Goal: Task Accomplishment & Management: Use online tool/utility

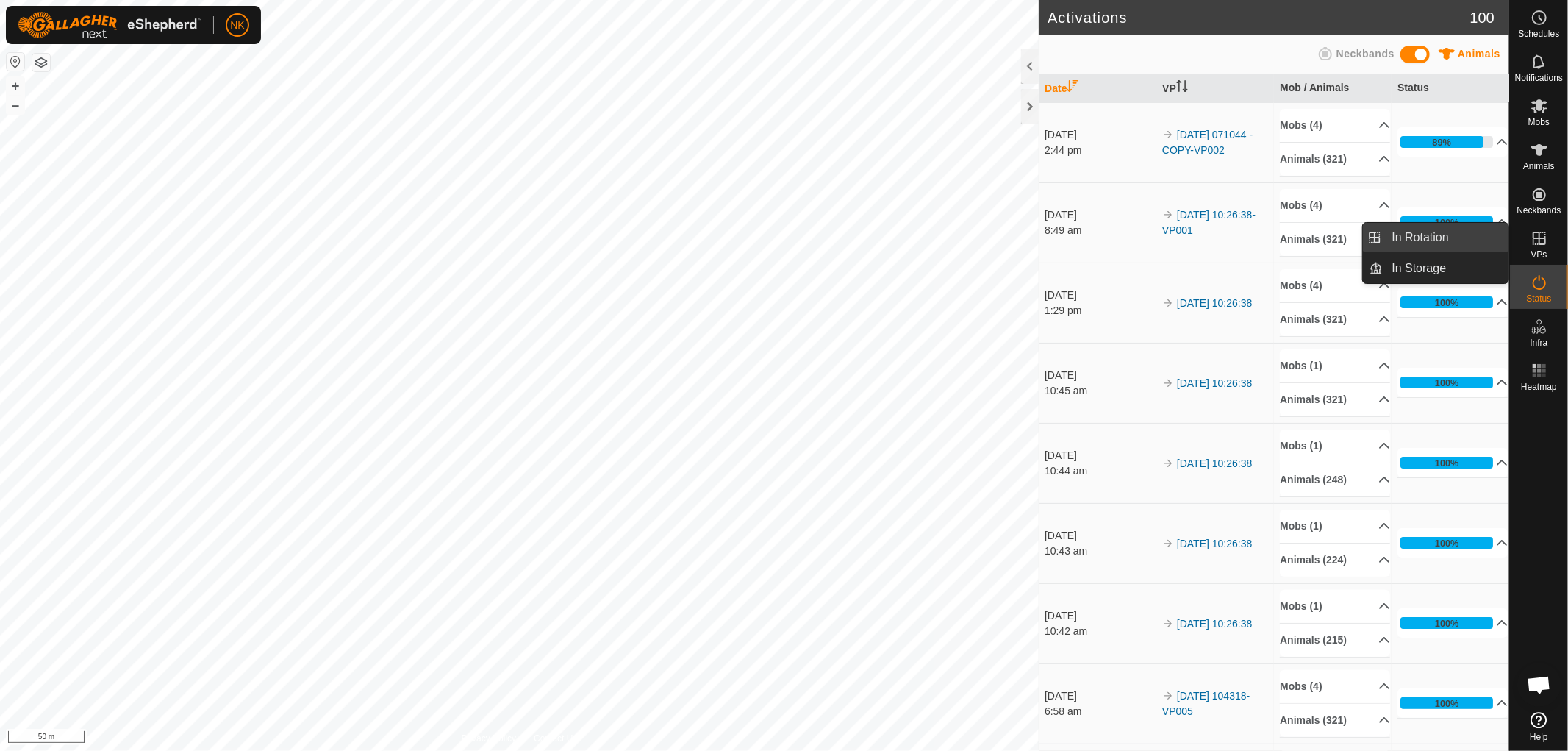
click at [1441, 239] on link "In Rotation" at bounding box center [1447, 237] width 125 height 29
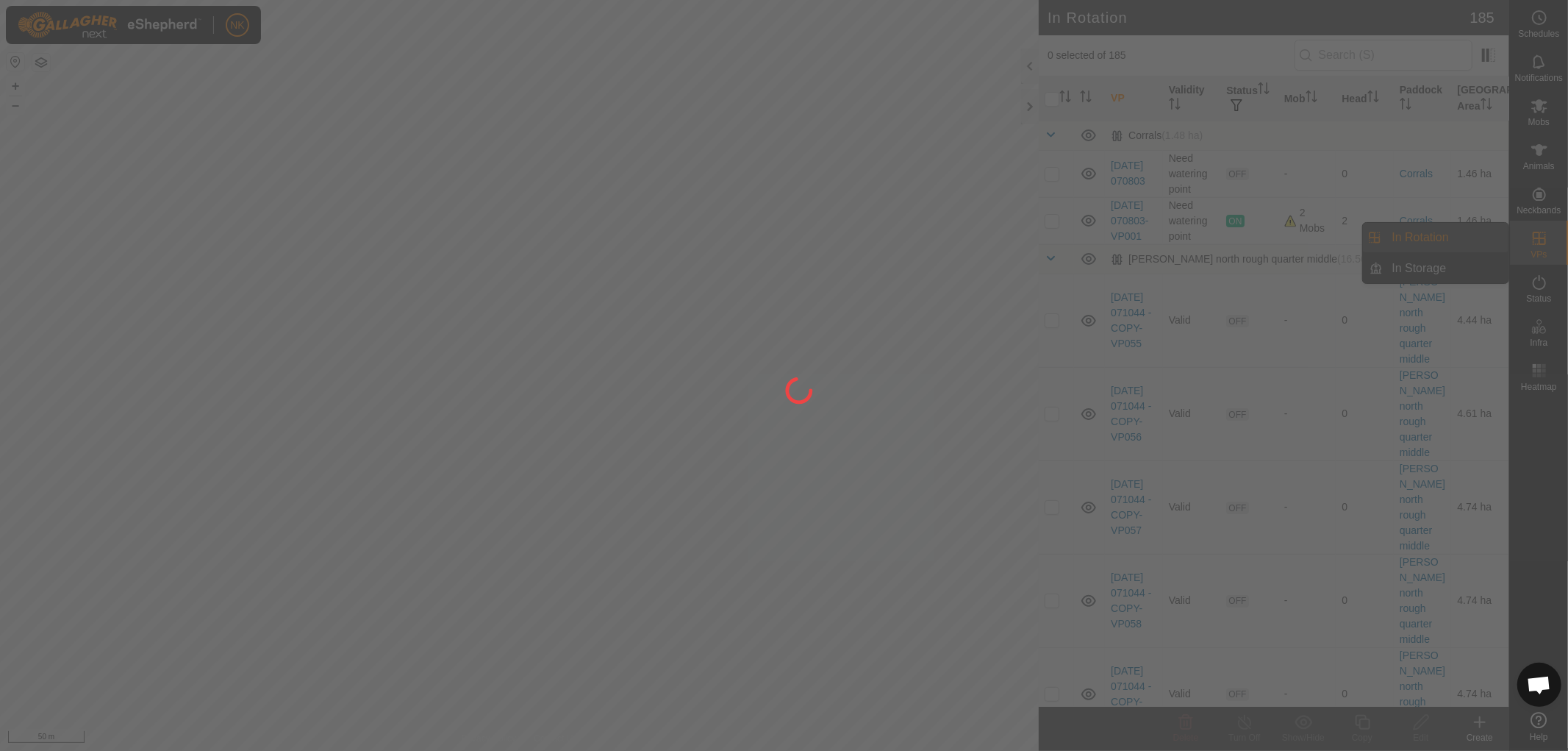
click at [1438, 238] on div at bounding box center [784, 376] width 1568 height 751
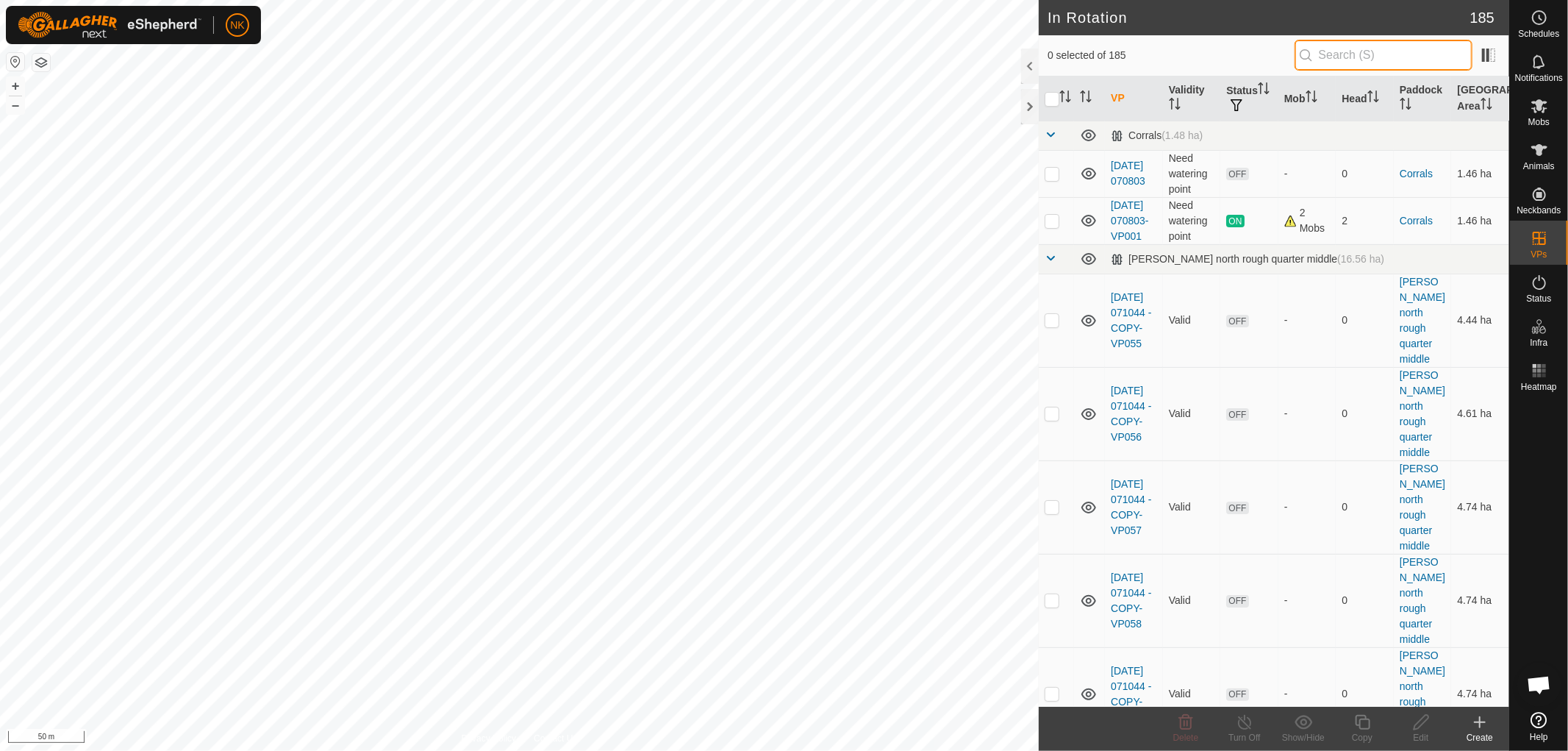
click at [1382, 60] on input "text" at bounding box center [1383, 55] width 178 height 31
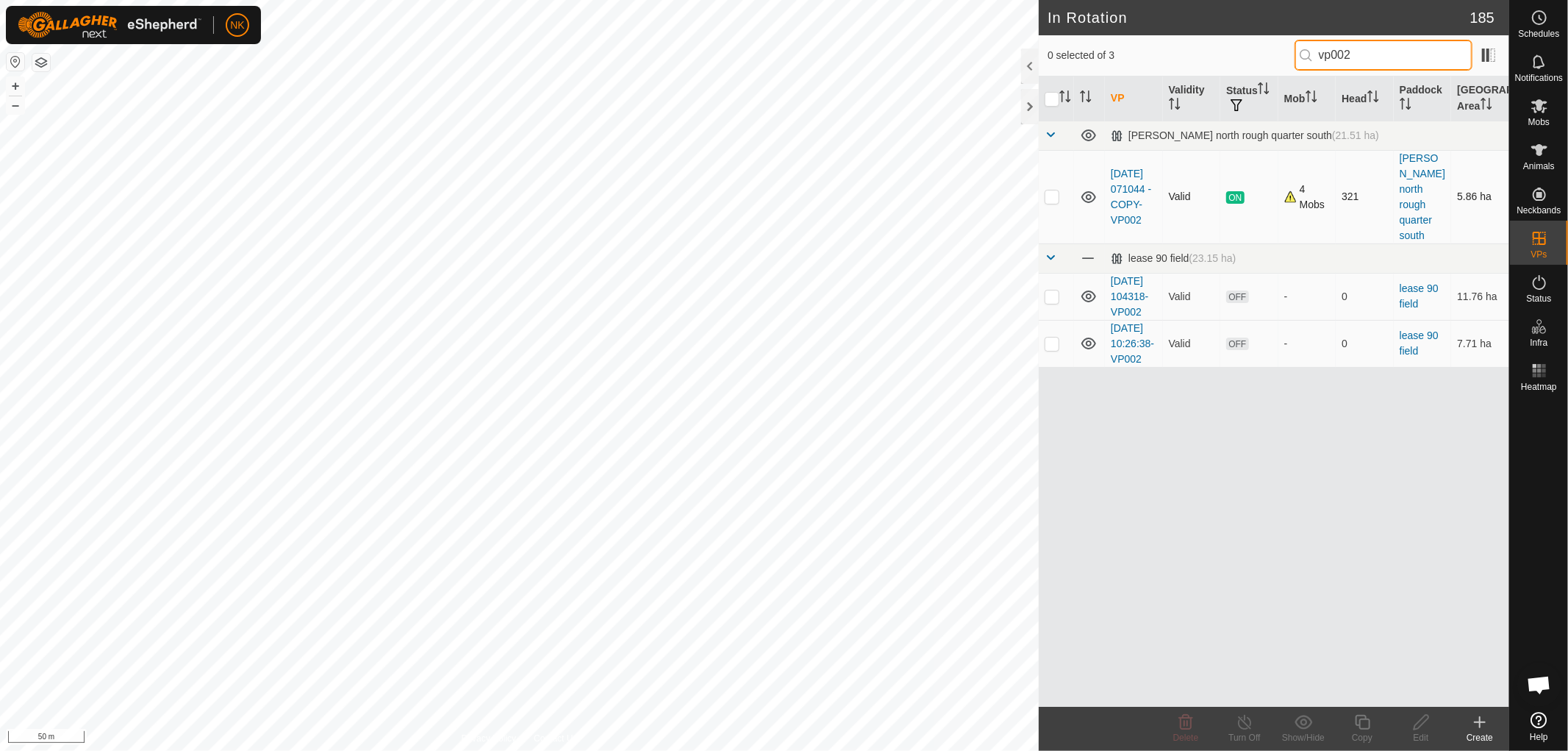
type input "vp002"
click at [1053, 192] on p-checkbox at bounding box center [1052, 197] width 15 height 12
click at [1053, 192] on p-checkbox at bounding box center [1052, 197] width 15 height 12
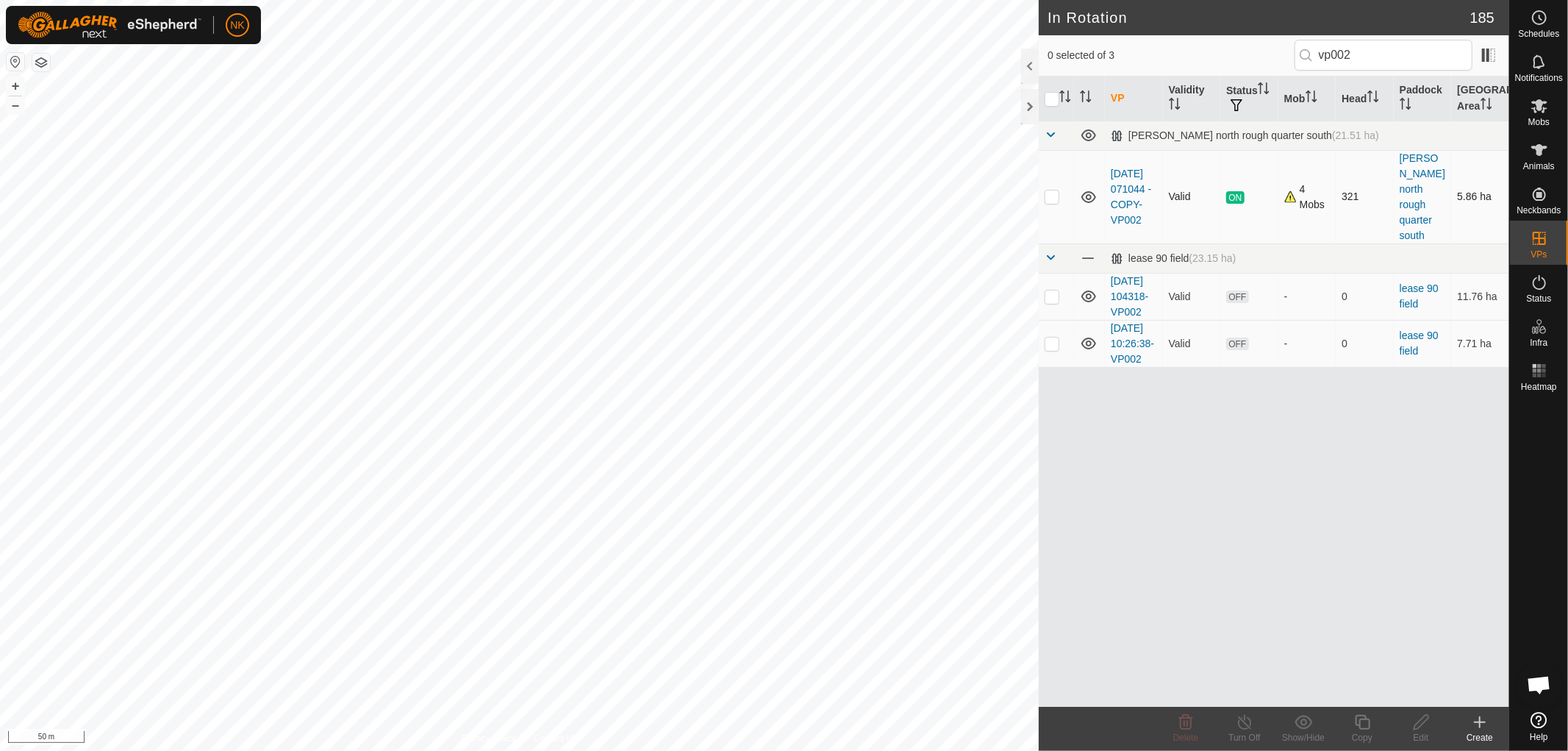
click at [1052, 191] on p-checkbox at bounding box center [1052, 197] width 15 height 12
checkbox input "false"
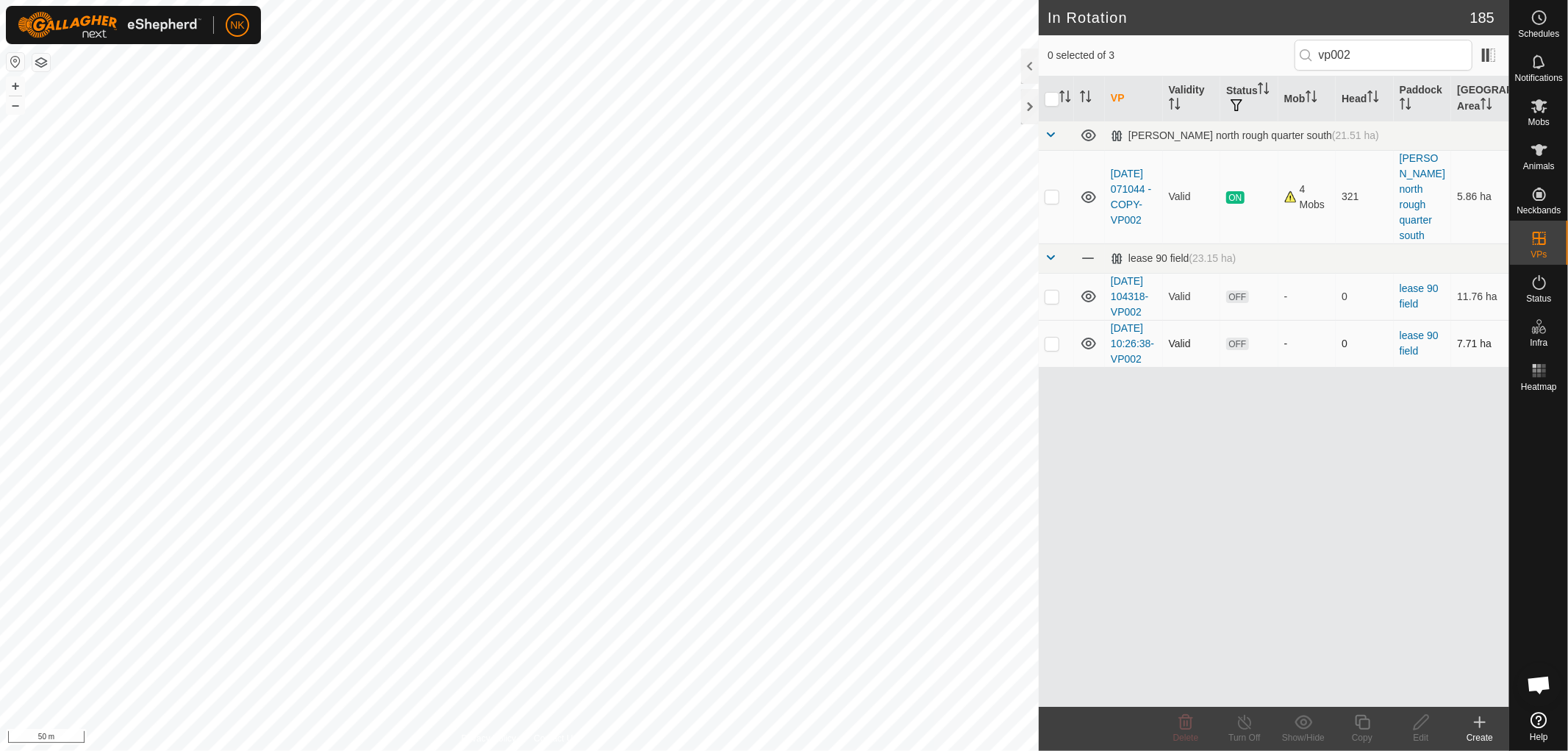
click at [1048, 357] on td at bounding box center [1056, 343] width 35 height 47
checkbox input "true"
click at [1546, 118] on span "Mobs" at bounding box center [1539, 122] width 21 height 9
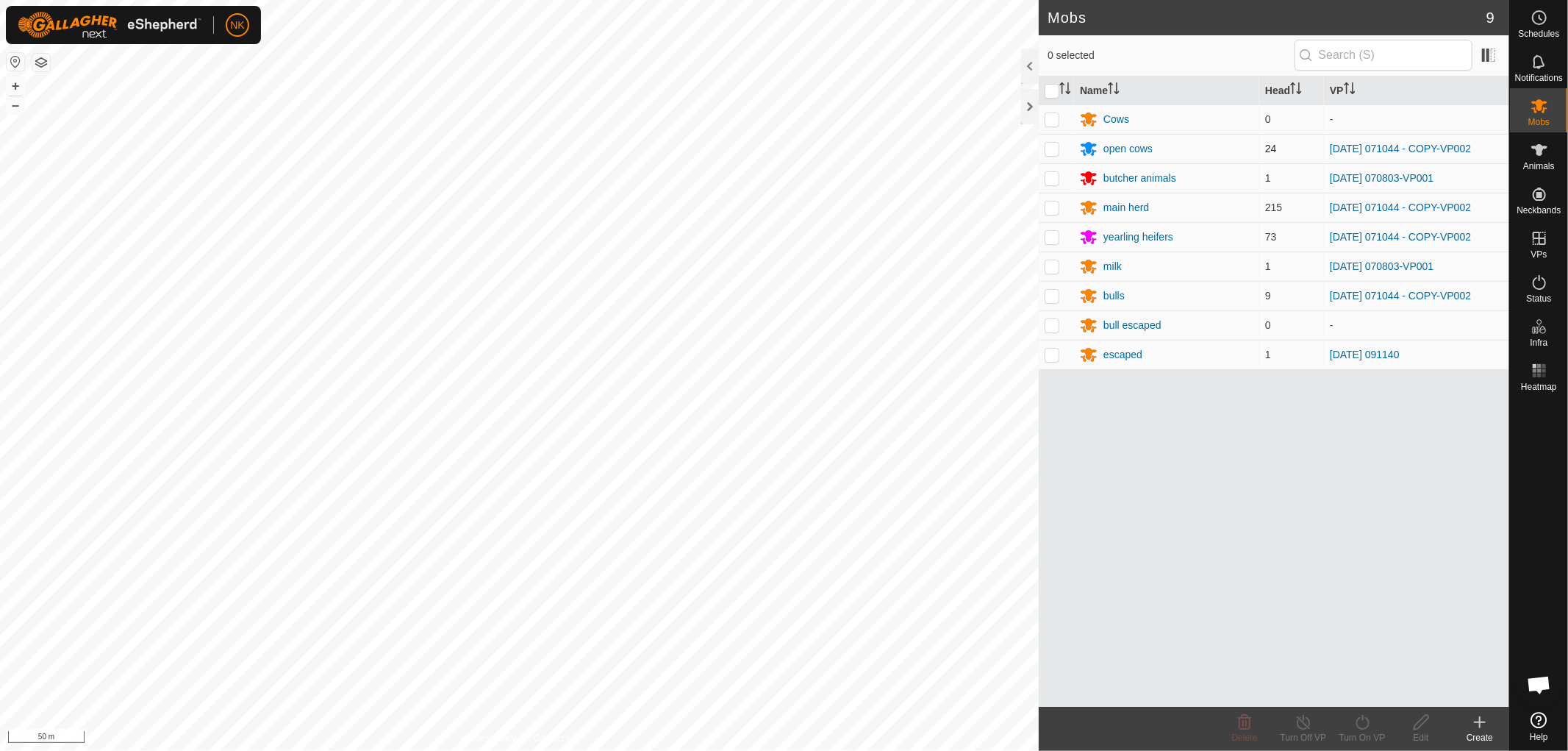
click at [1050, 150] on p-checkbox at bounding box center [1052, 149] width 15 height 12
checkbox input "true"
click at [1048, 209] on p-checkbox at bounding box center [1052, 207] width 15 height 12
checkbox input "true"
click at [1050, 236] on p-checkbox at bounding box center [1052, 237] width 15 height 12
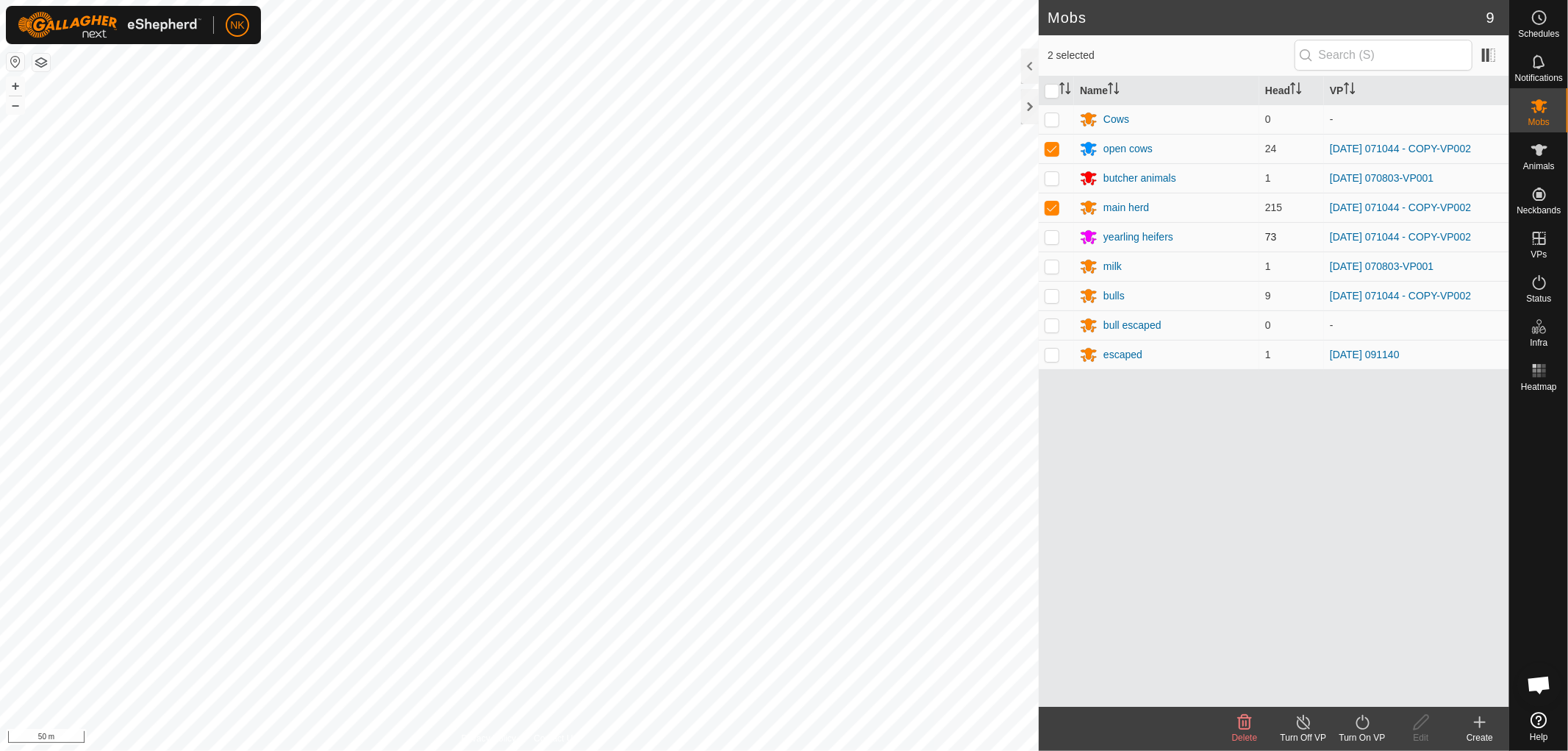
checkbox input "true"
click at [1053, 298] on p-checkbox at bounding box center [1052, 296] width 15 height 12
checkbox input "true"
click at [1429, 244] on link "In Rotation" at bounding box center [1447, 237] width 125 height 29
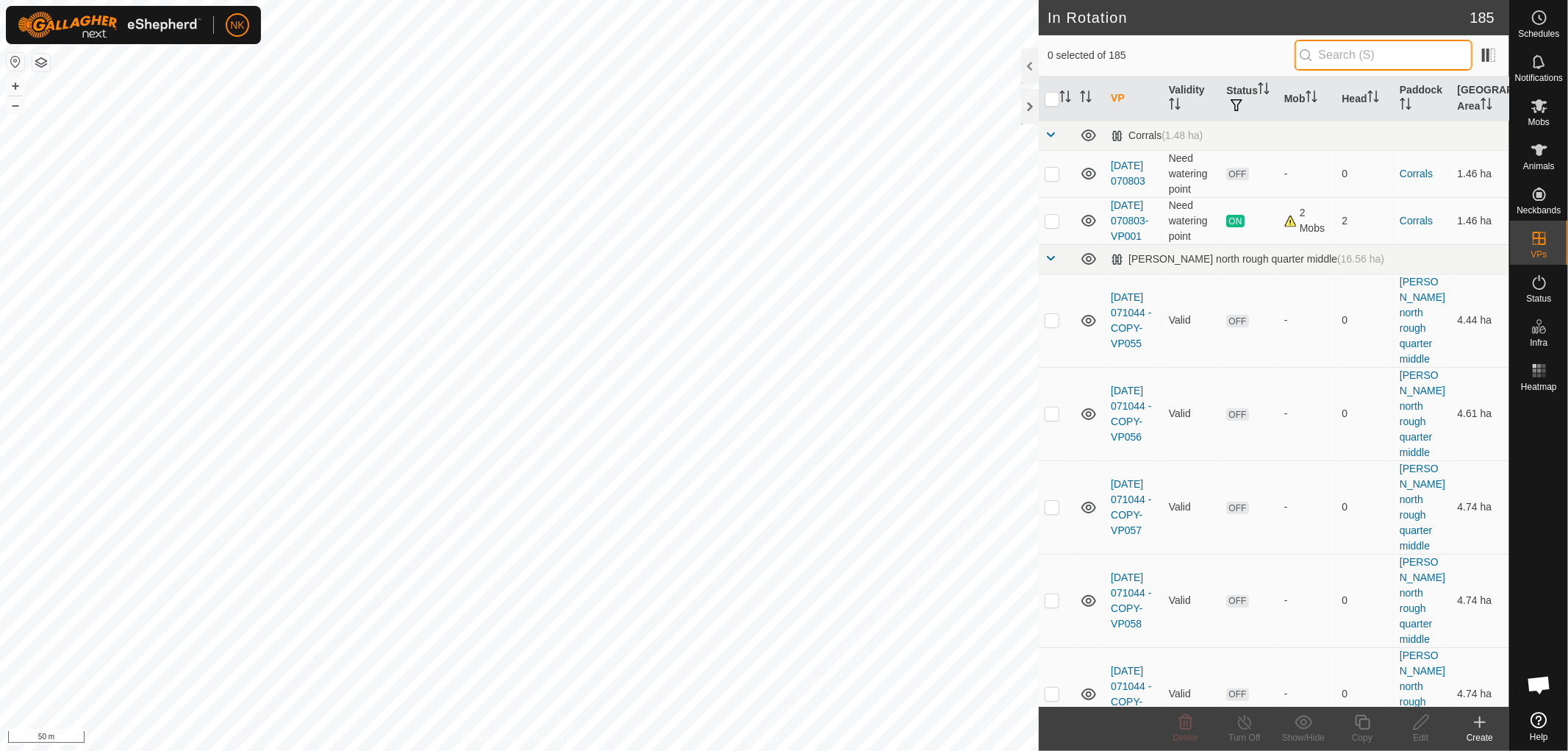
click at [1360, 54] on input "text" at bounding box center [1383, 55] width 178 height 31
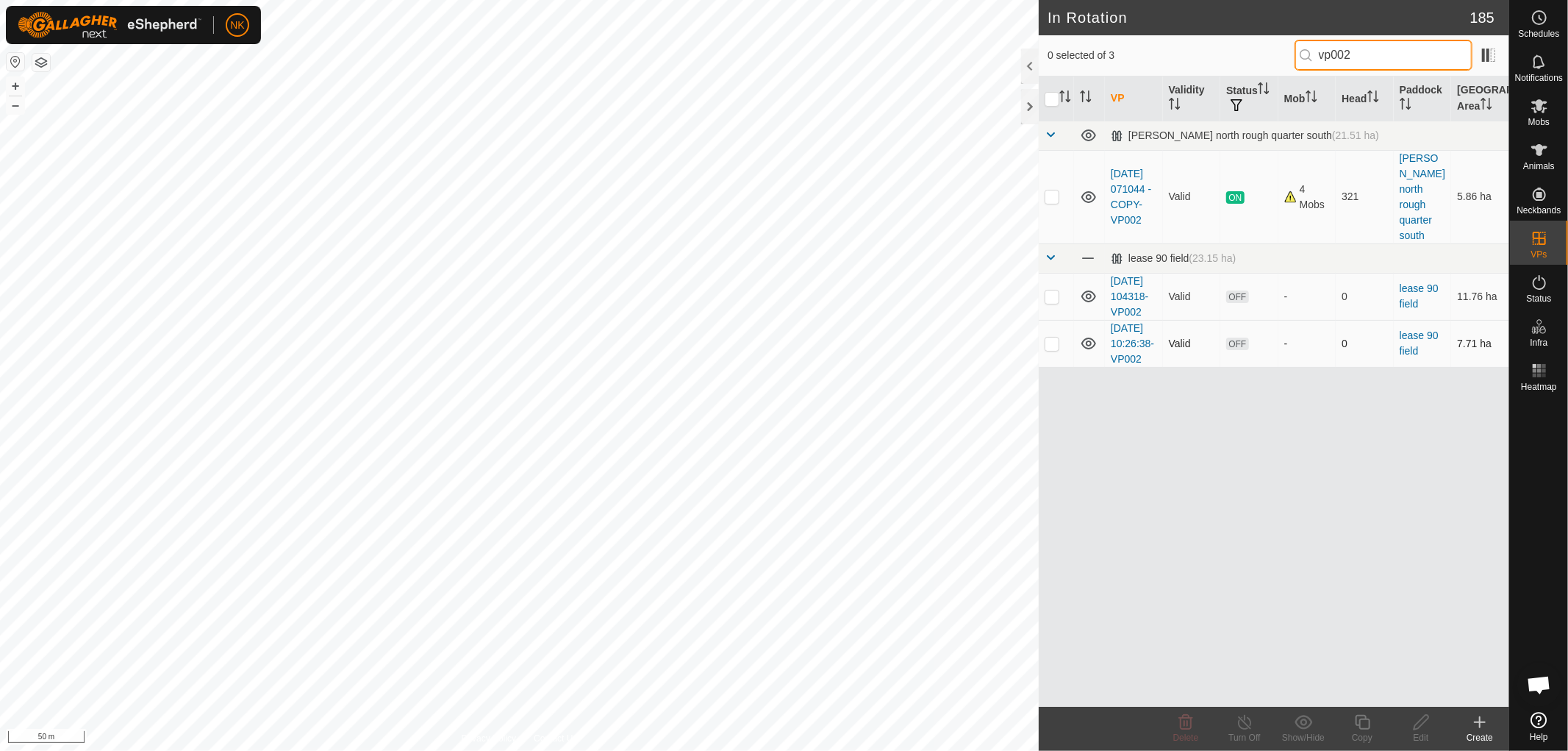
type input "vp002"
click at [1049, 350] on p-checkbox at bounding box center [1052, 344] width 15 height 12
checkbox input "true"
click at [1415, 723] on icon at bounding box center [1421, 722] width 18 height 18
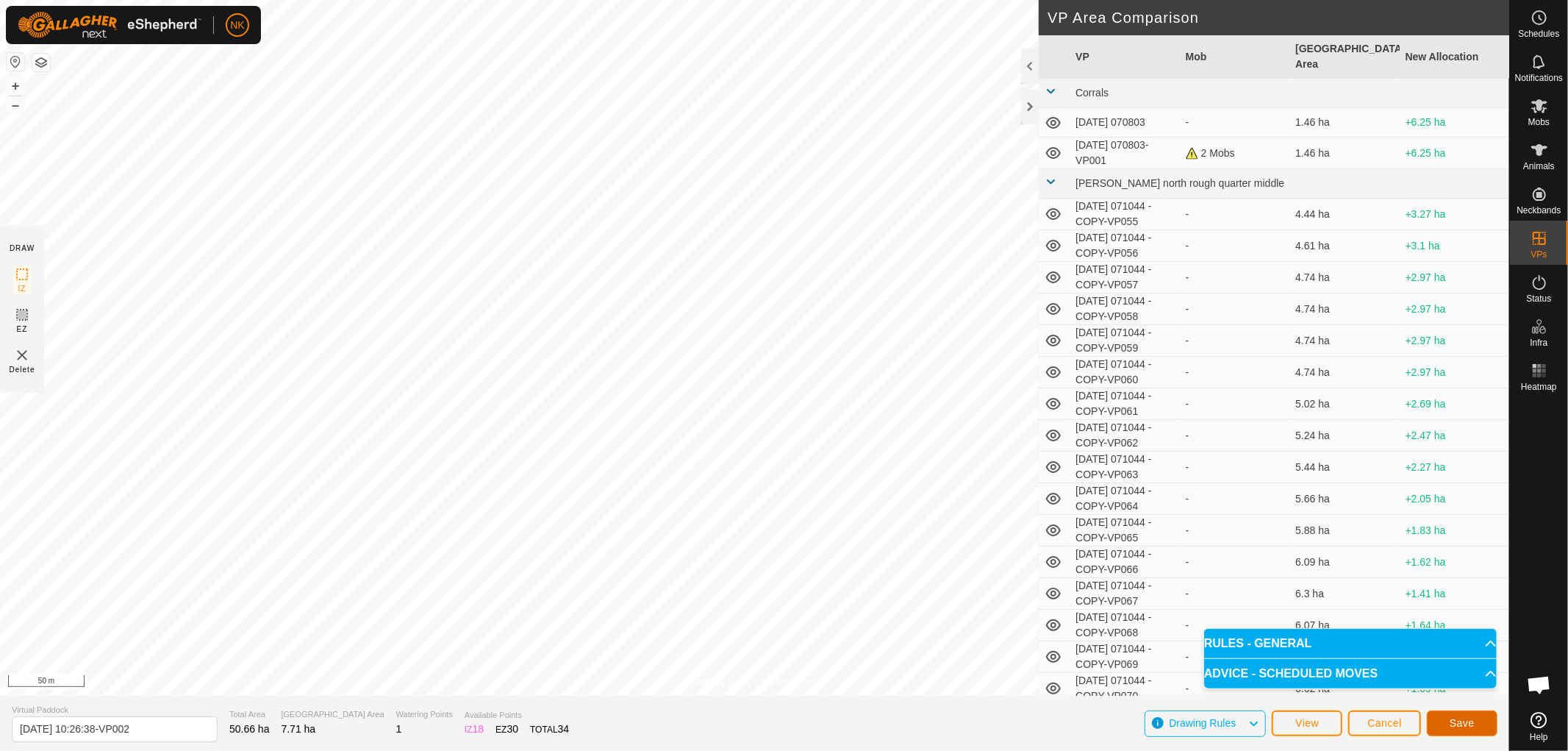
click at [1471, 717] on span "Save" at bounding box center [1462, 723] width 25 height 12
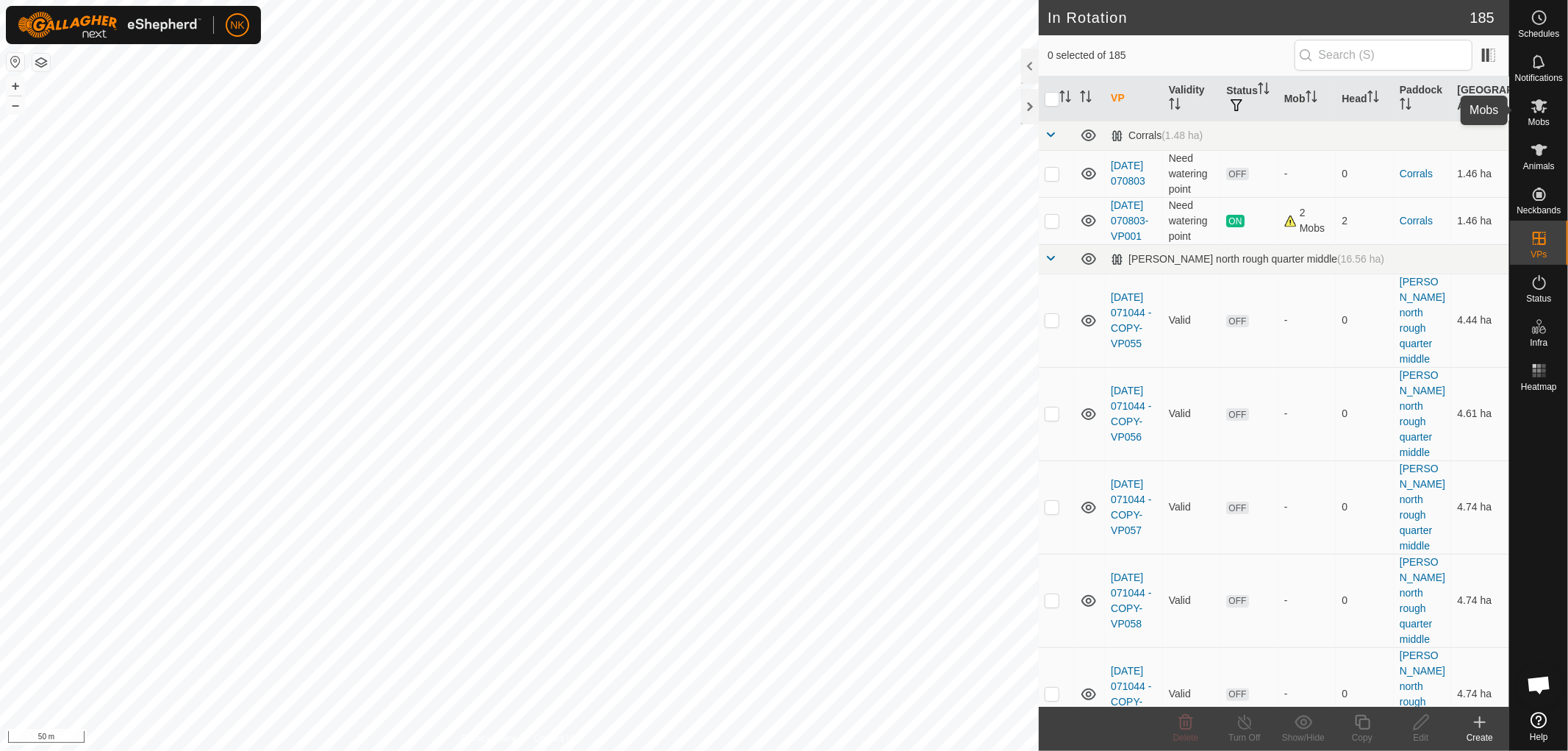
click at [1547, 114] on icon at bounding box center [1540, 106] width 18 height 18
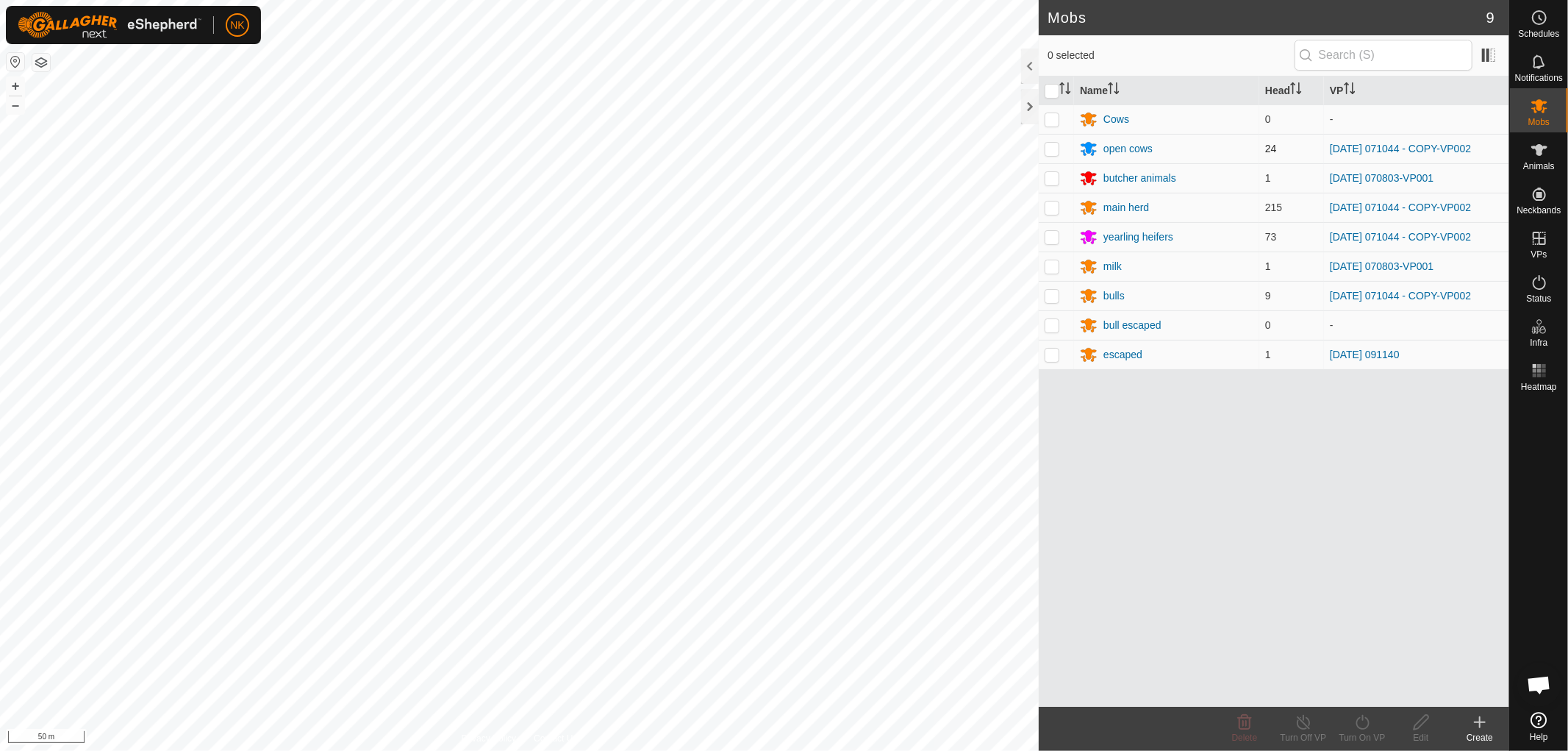
click at [1048, 150] on p-checkbox at bounding box center [1052, 149] width 15 height 12
checkbox input "true"
click at [1045, 209] on p-checkbox at bounding box center [1052, 207] width 15 height 12
checkbox input "true"
click at [1050, 235] on p-checkbox at bounding box center [1052, 237] width 15 height 12
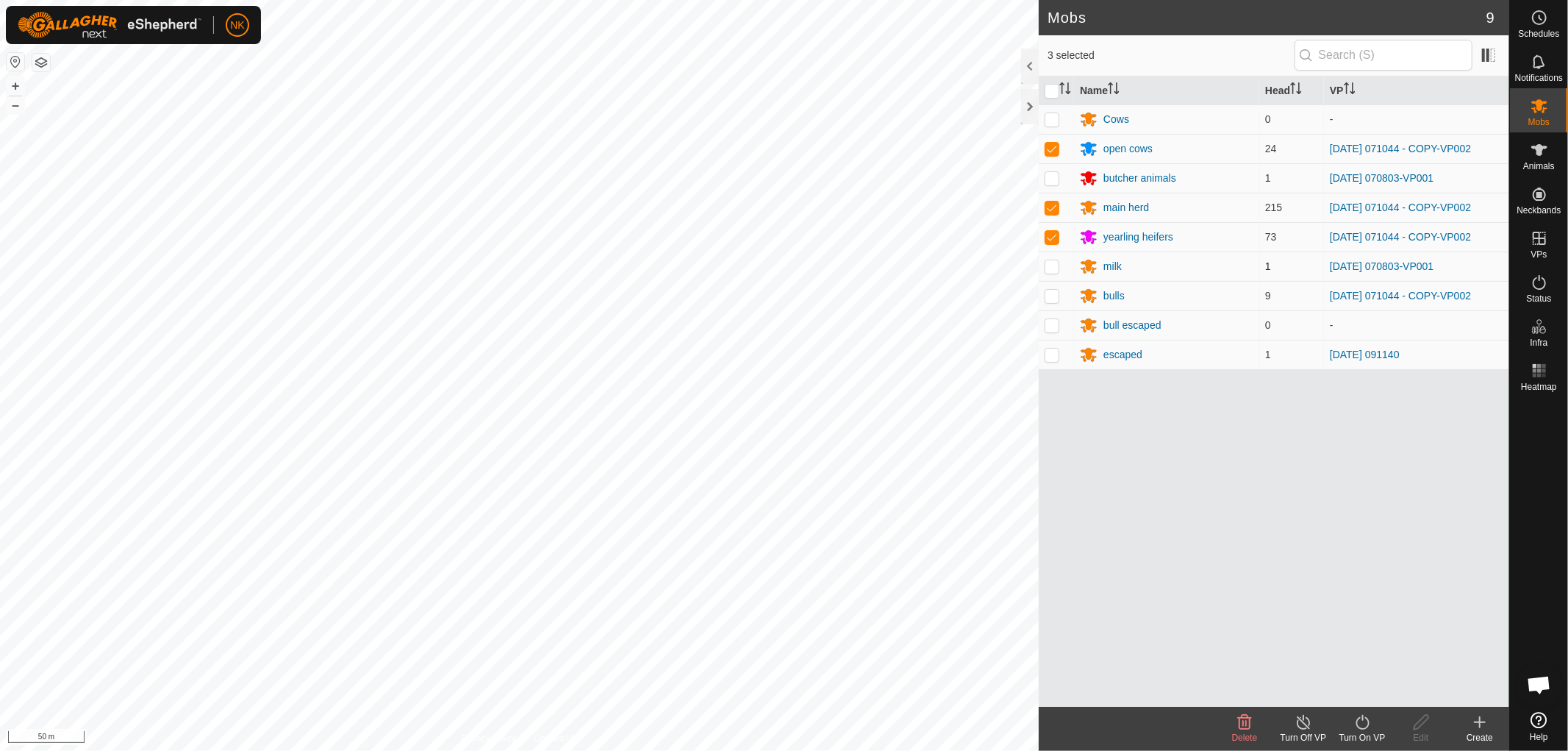
checkbox input "true"
click at [1052, 295] on p-checkbox at bounding box center [1052, 296] width 15 height 12
checkbox input "true"
click at [1370, 729] on icon at bounding box center [1363, 722] width 18 height 18
click at [1354, 699] on link "Now" at bounding box center [1406, 690] width 145 height 29
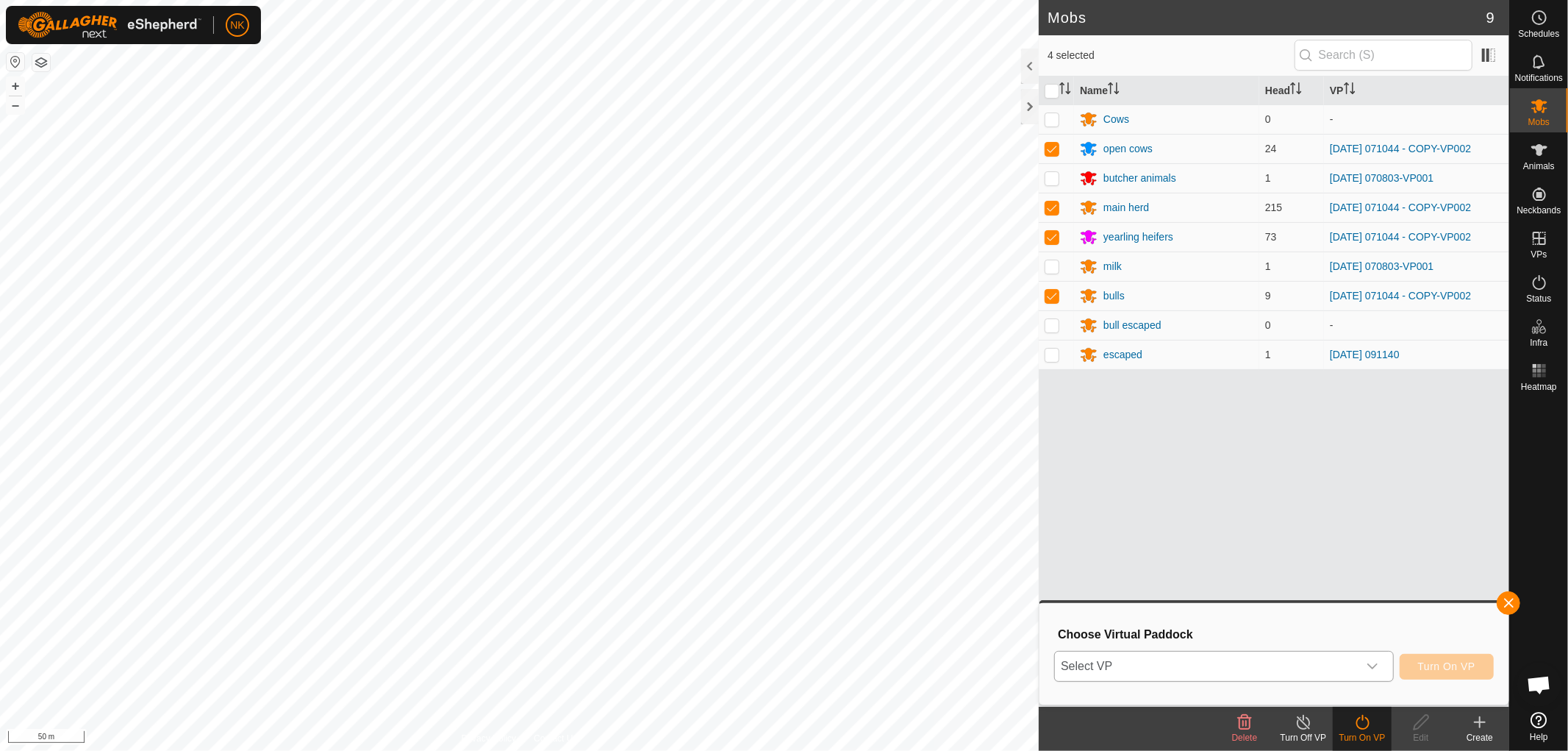
click at [1318, 670] on span "Select VP" at bounding box center [1206, 666] width 303 height 29
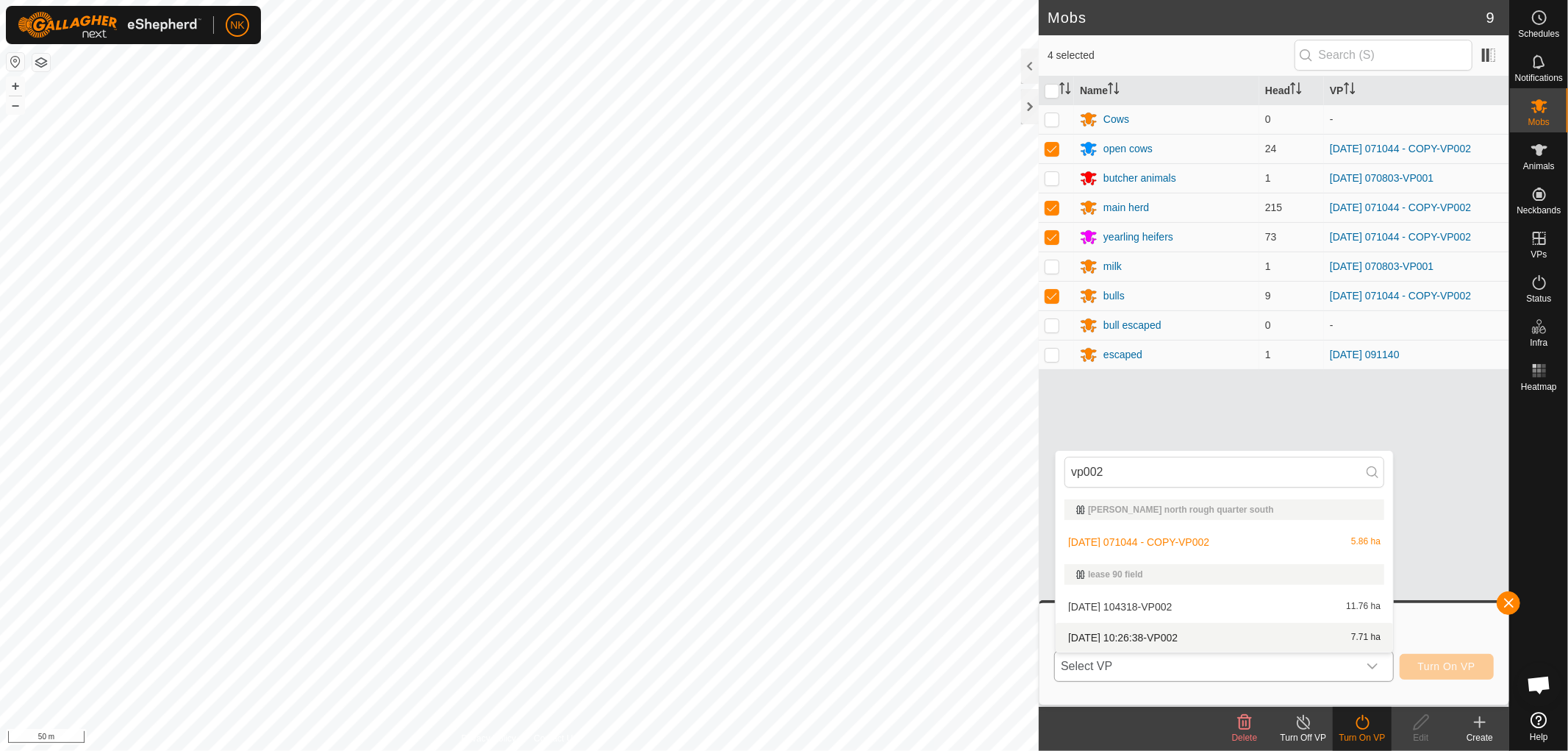
type input "vp002"
click at [1150, 635] on li "[DATE] 10:26:38-VP002 7.71 ha" at bounding box center [1224, 638] width 338 height 29
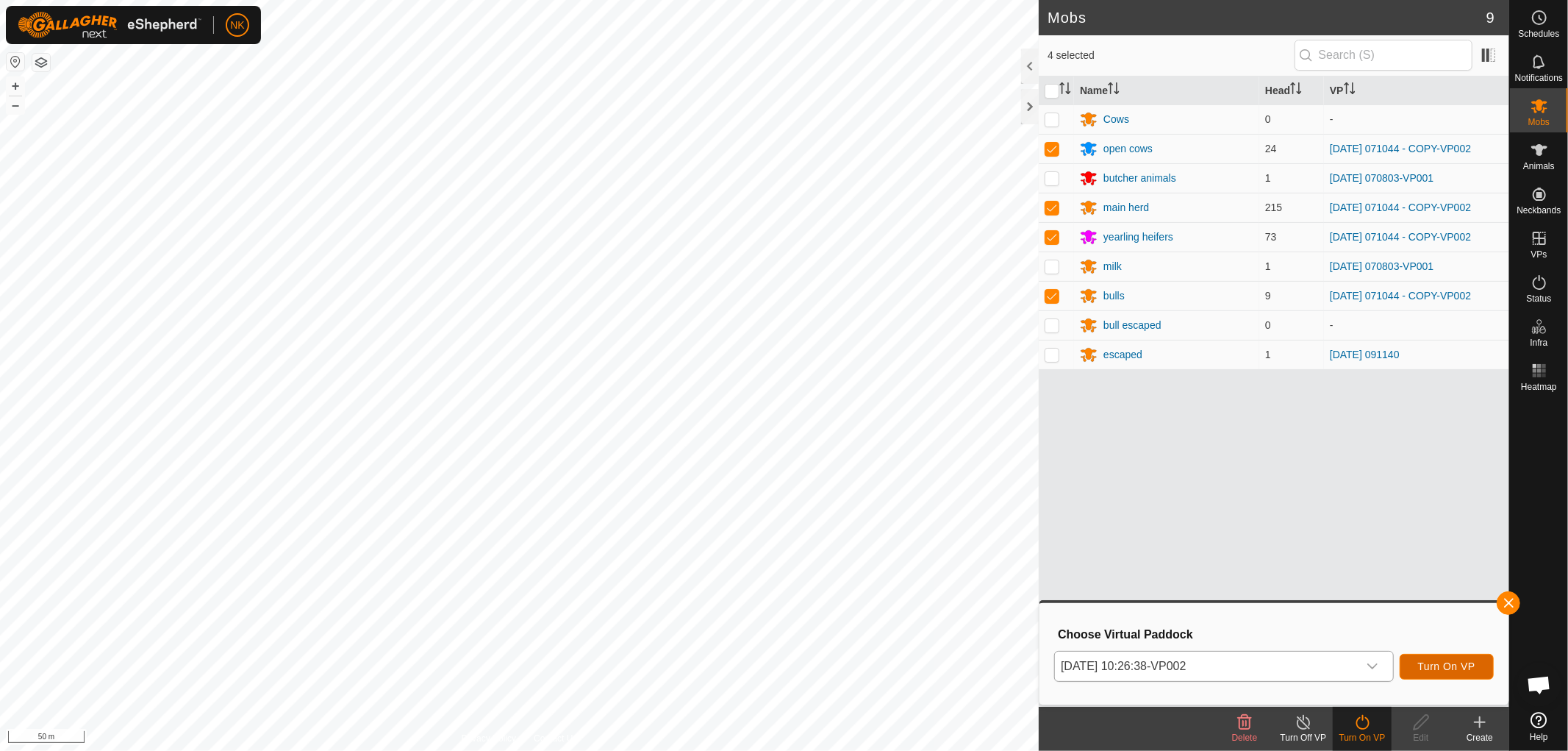
click at [1430, 661] on span "Turn On VP" at bounding box center [1447, 667] width 58 height 12
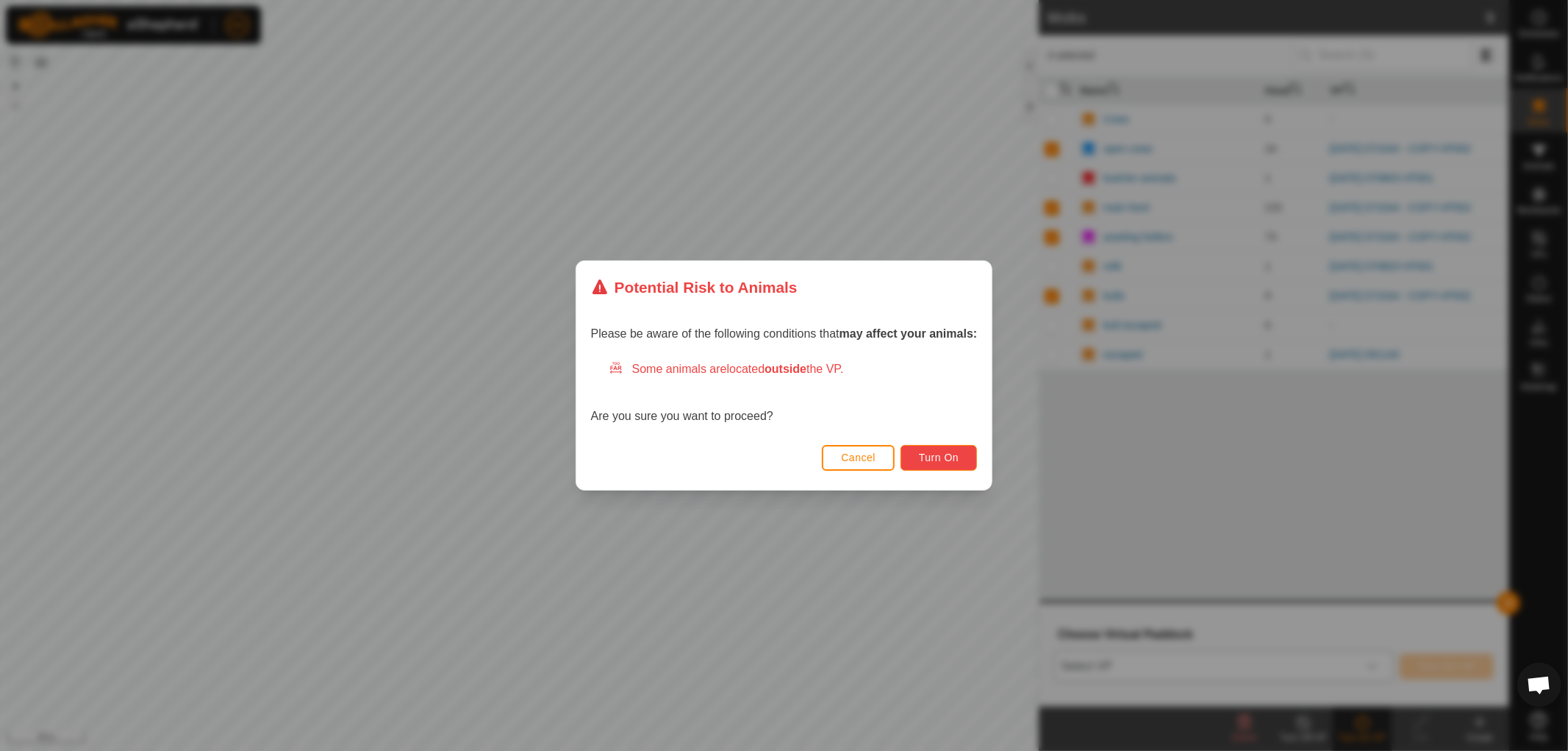
click at [924, 450] on button "Turn On" at bounding box center [938, 458] width 76 height 26
